Goal: Task Accomplishment & Management: Manage account settings

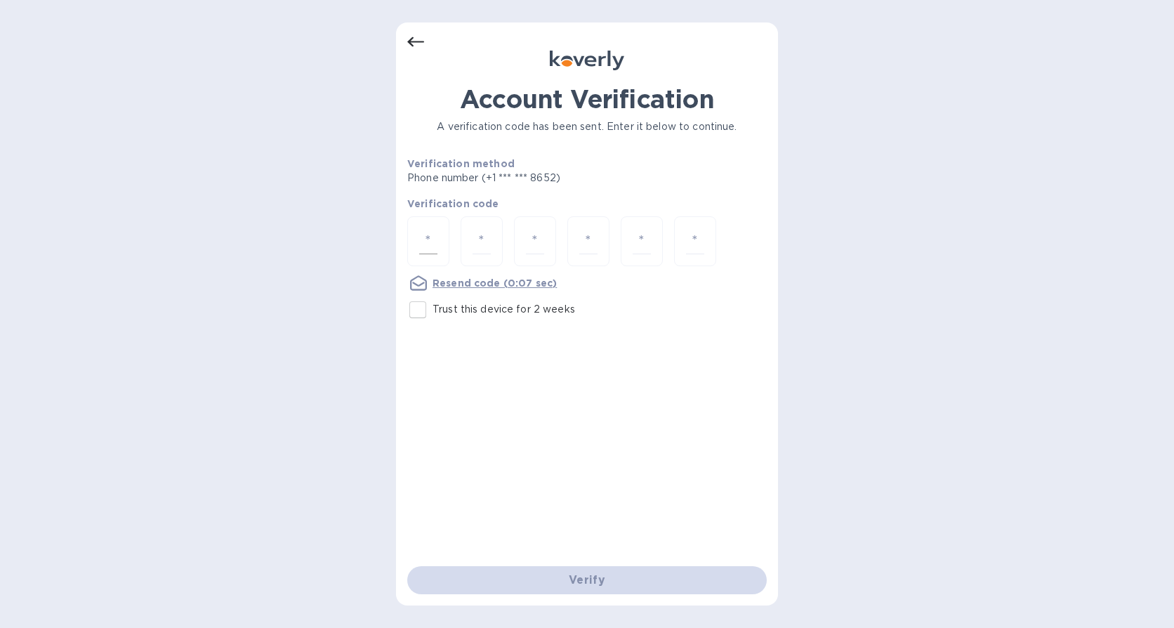
click at [443, 246] on div at bounding box center [428, 241] width 42 height 50
type input "3"
type input "0"
type input "1"
type input "3"
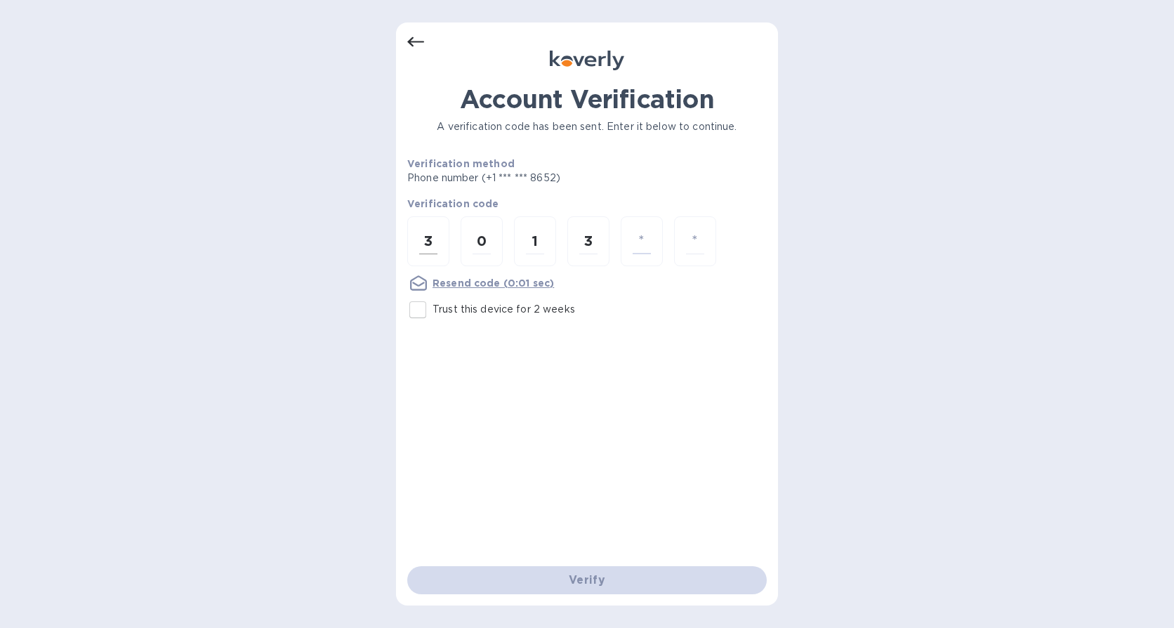
type input "5"
type input "7"
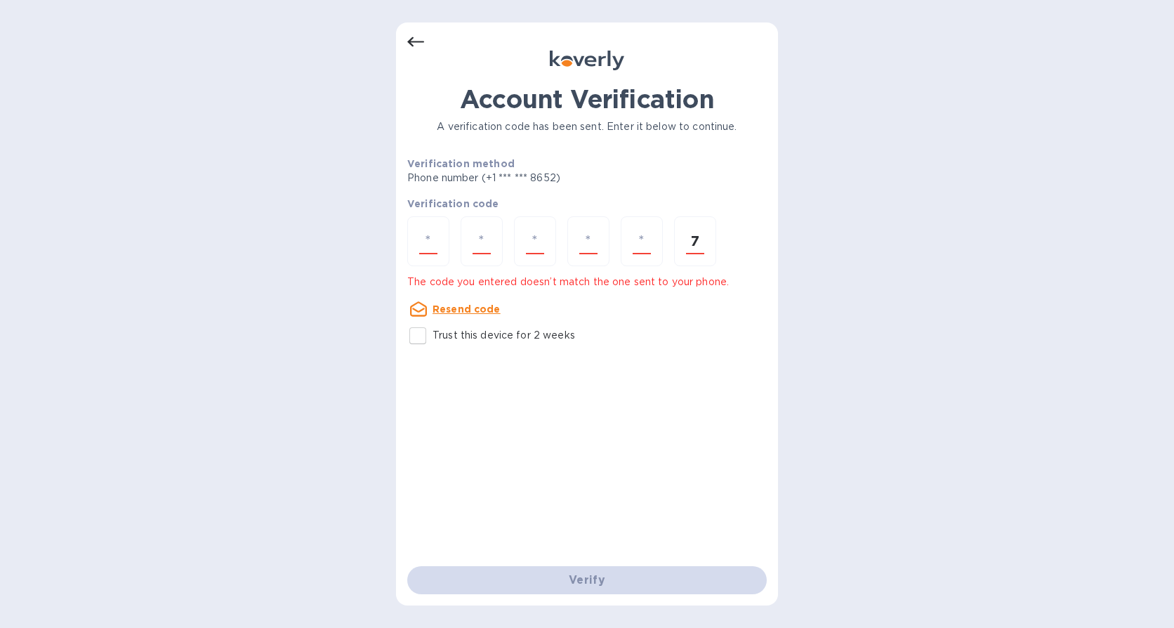
type input "7"
click at [425, 336] on input "Trust this device for 2 weeks" at bounding box center [417, 335] width 29 height 29
checkbox input "true"
click at [711, 244] on div "7" at bounding box center [695, 241] width 42 height 50
click at [711, 243] on div "7" at bounding box center [695, 241] width 42 height 50
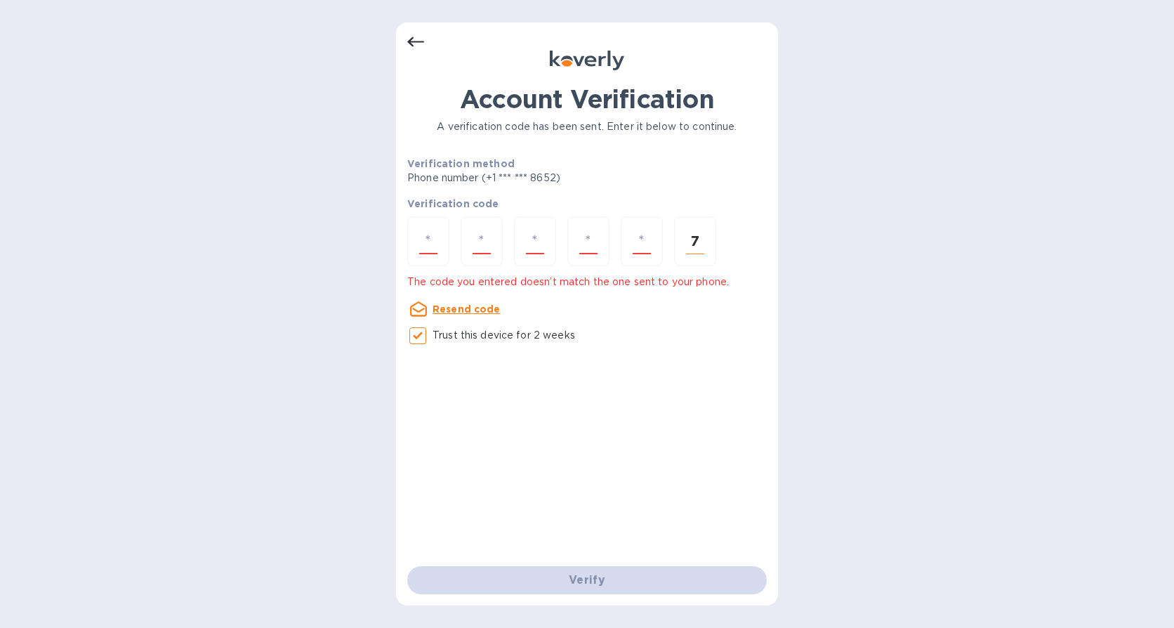
click at [711, 243] on div "7" at bounding box center [695, 241] width 42 height 50
drag, startPoint x: 682, startPoint y: 418, endPoint x: 678, endPoint y: 396, distance: 22.9
click at [684, 418] on div "Account Verification A verification code has been sent. Enter it below to conti…" at bounding box center [586, 325] width 359 height 482
click at [461, 241] on div at bounding box center [482, 241] width 42 height 50
click at [435, 246] on input "number" at bounding box center [428, 241] width 18 height 26
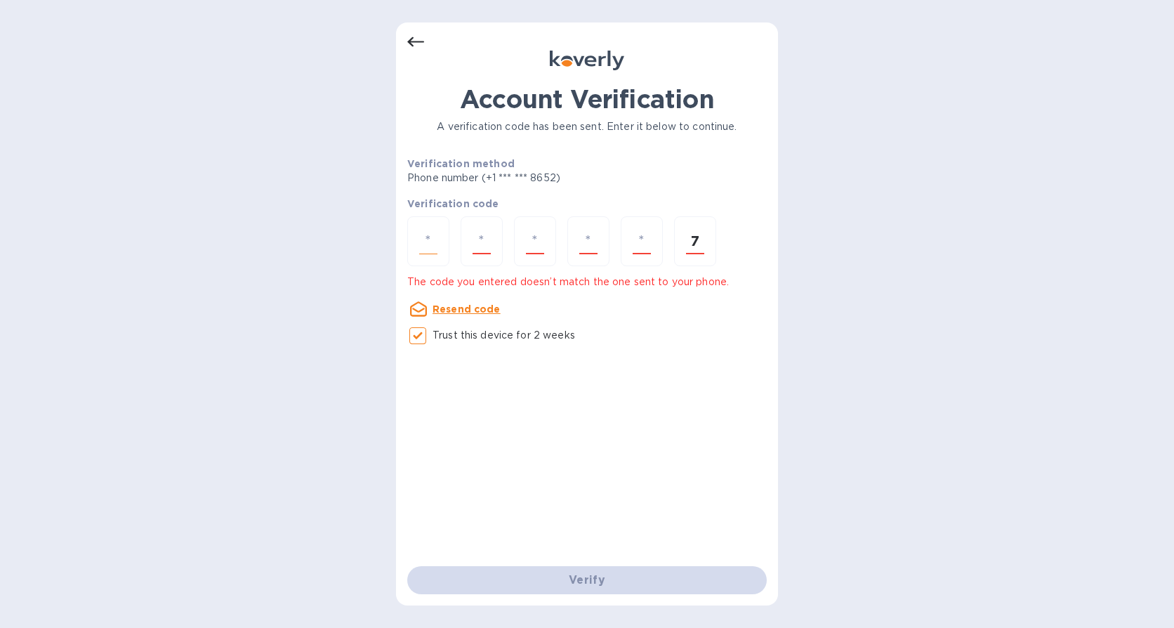
type input "3"
type input "0"
type input "1"
type input "5"
type input "3"
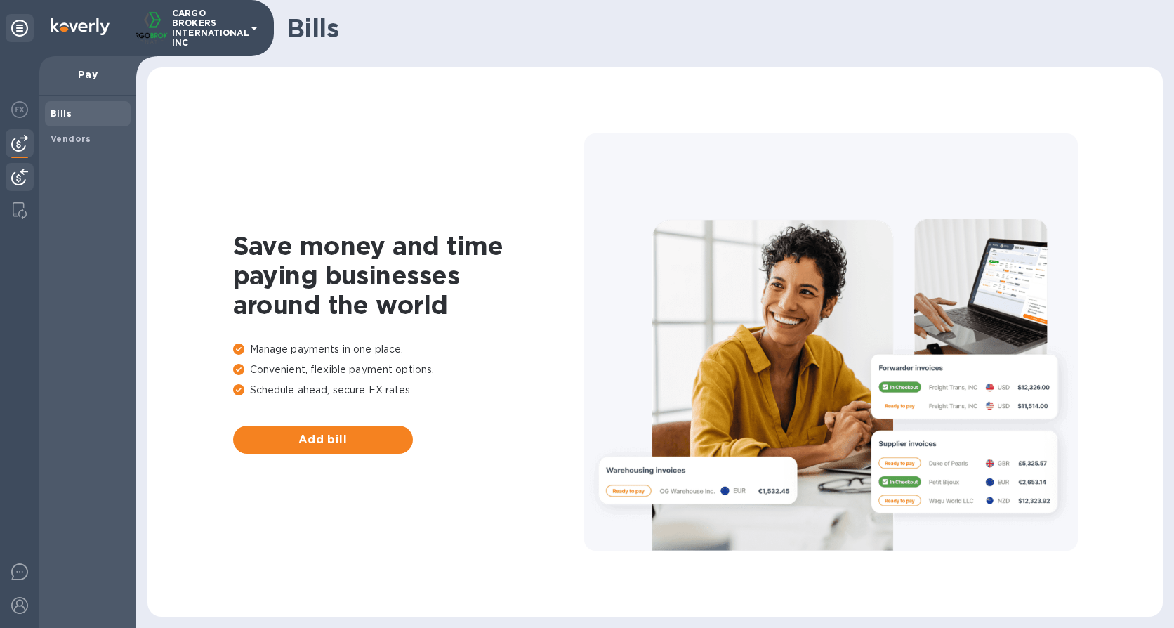
click at [27, 183] on img at bounding box center [19, 176] width 17 height 17
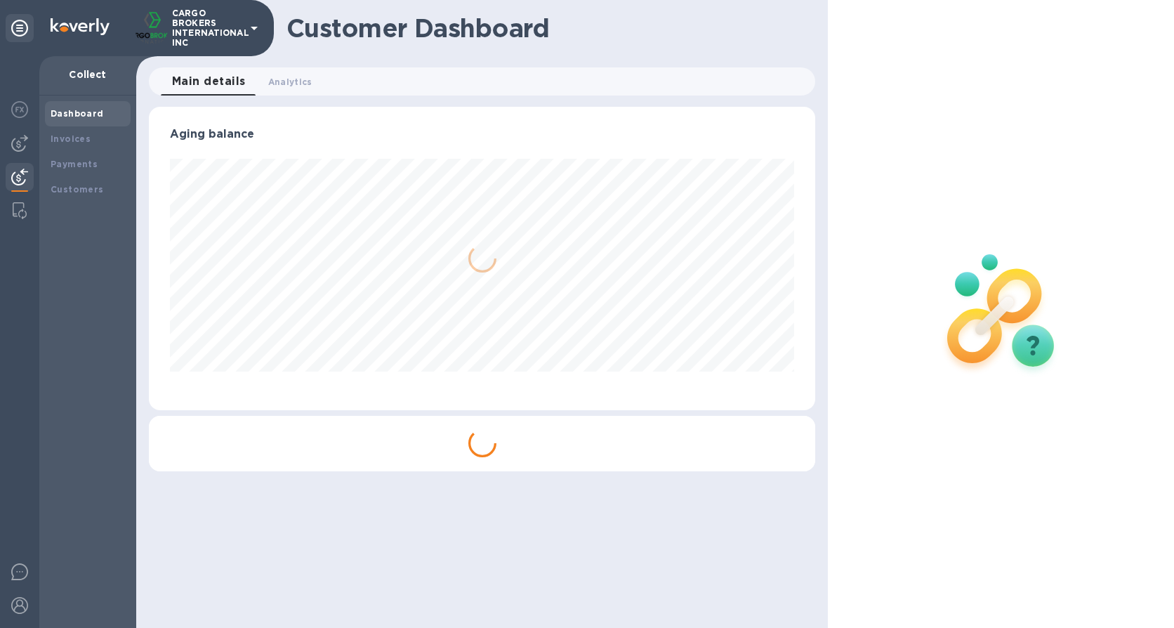
scroll to position [303, 667]
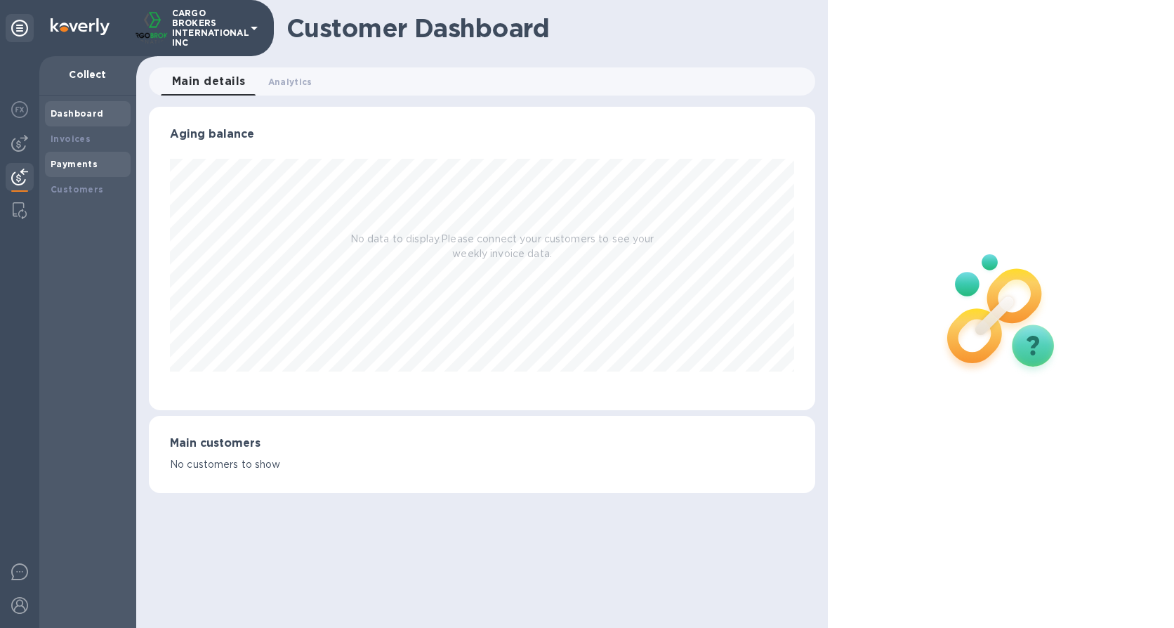
click at [58, 168] on b "Payments" at bounding box center [74, 164] width 47 height 11
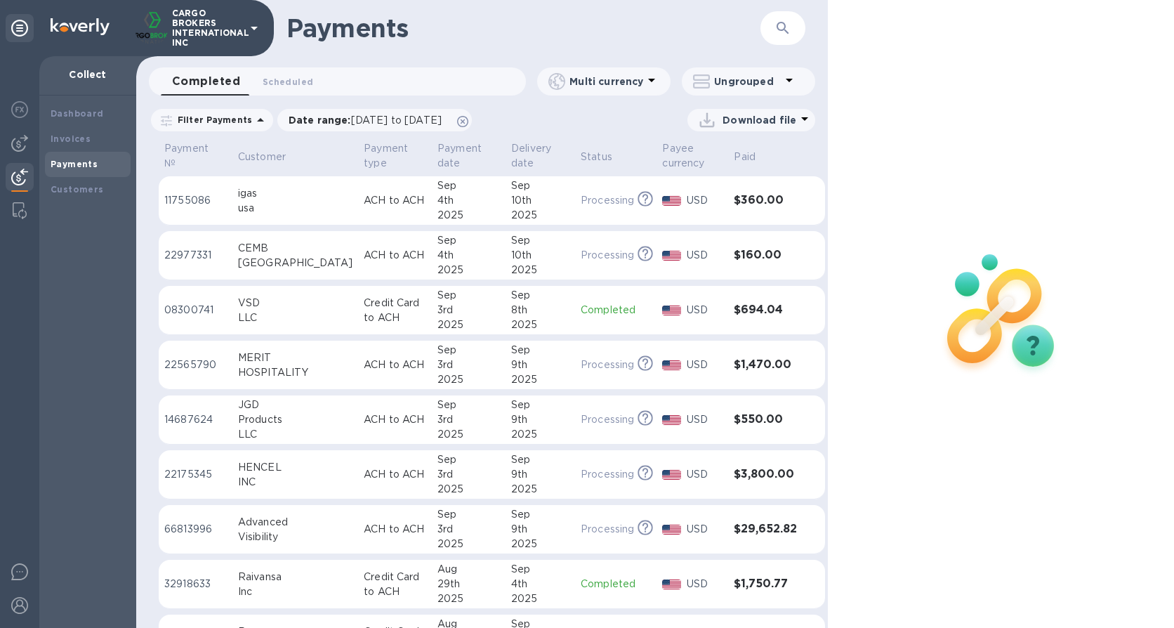
click at [1106, 148] on div at bounding box center [1001, 314] width 346 height 628
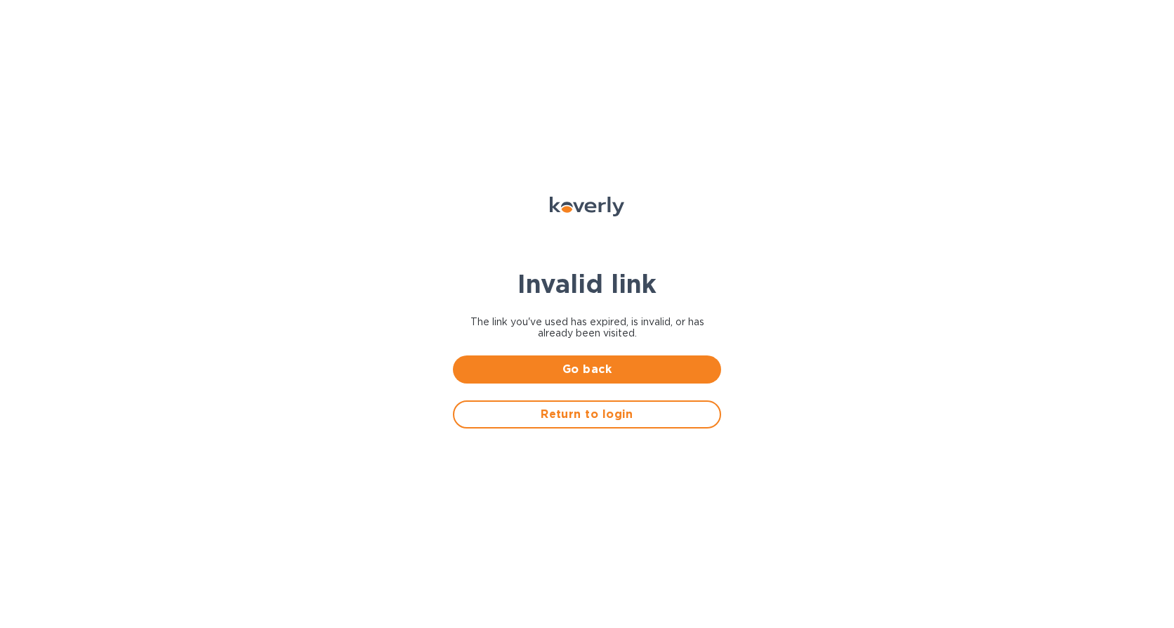
drag, startPoint x: 636, startPoint y: 372, endPoint x: 640, endPoint y: 337, distance: 35.3
click at [636, 372] on span "Go back" at bounding box center [587, 369] width 246 height 17
